Goal: Task Accomplishment & Management: Complete application form

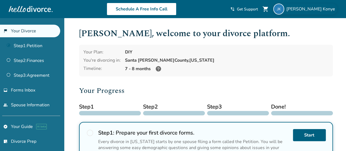
click at [322, 8] on span "Julie Konye" at bounding box center [311, 9] width 51 height 6
click at [221, 70] on div "7 - 8 months" at bounding box center [226, 68] width 203 height 7
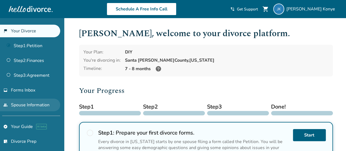
click at [35, 104] on link "people Spouse Information" at bounding box center [30, 104] width 60 height 13
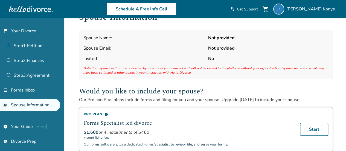
scroll to position [14, 0]
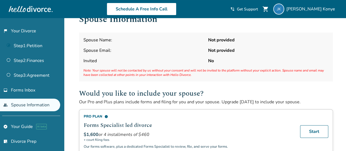
click at [164, 49] on span "Spouse Email:" at bounding box center [143, 50] width 120 height 6
click at [129, 41] on span "Spouse Name:" at bounding box center [143, 40] width 120 height 6
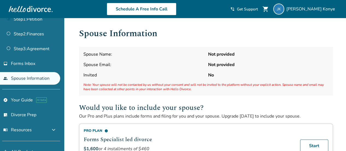
scroll to position [0, 0]
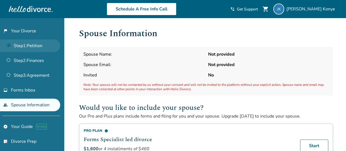
click at [33, 49] on link "Step 1 : Petition" at bounding box center [30, 45] width 60 height 13
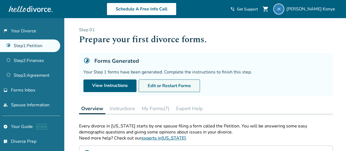
click at [177, 88] on button "Edit or Restart Forms" at bounding box center [169, 85] width 61 height 13
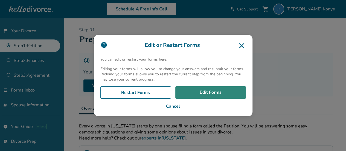
click at [208, 94] on link "Edit Forms" at bounding box center [210, 92] width 71 height 13
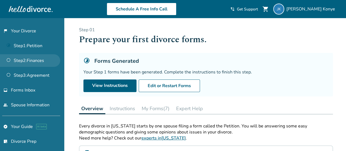
click at [31, 60] on link "Step 2 : Finances" at bounding box center [30, 60] width 60 height 13
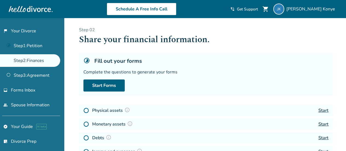
click at [320, 111] on link "Start" at bounding box center [323, 110] width 10 height 6
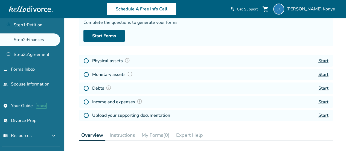
scroll to position [53, 0]
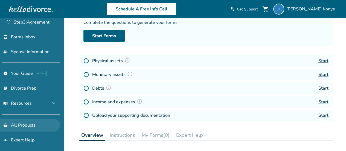
click at [31, 125] on link "shopping_basket All Products" at bounding box center [30, 125] width 60 height 13
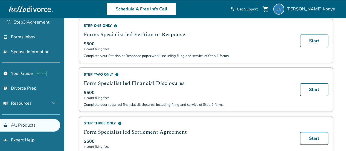
scroll to position [215, 0]
